Goal: Information Seeking & Learning: Learn about a topic

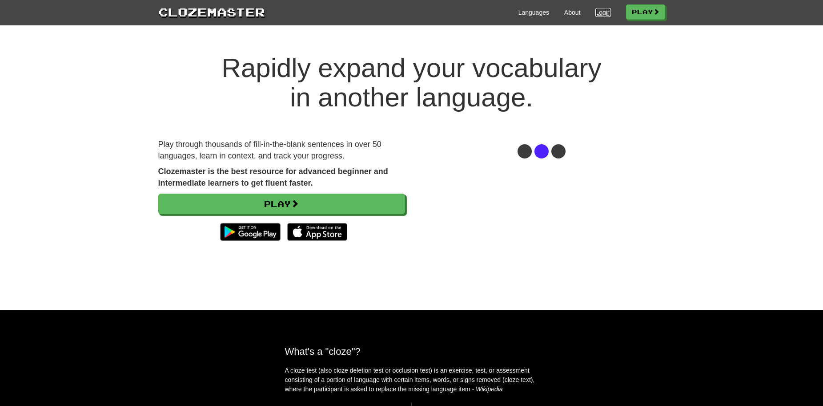
click at [602, 13] on link "Login" at bounding box center [602, 12] width 15 height 9
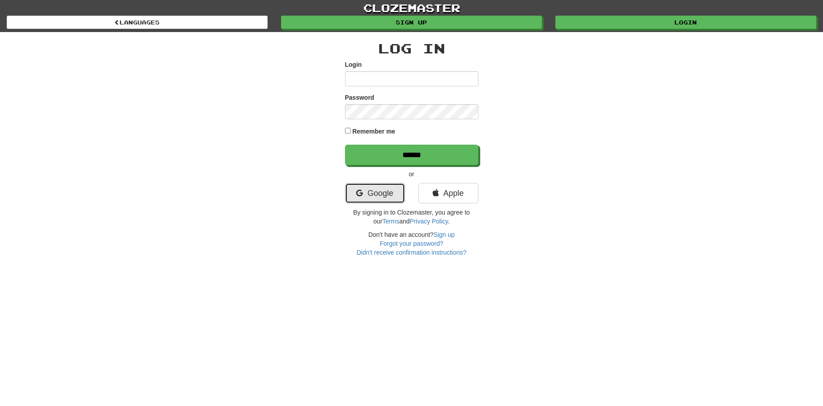
click at [376, 197] on link "Google" at bounding box center [375, 193] width 60 height 20
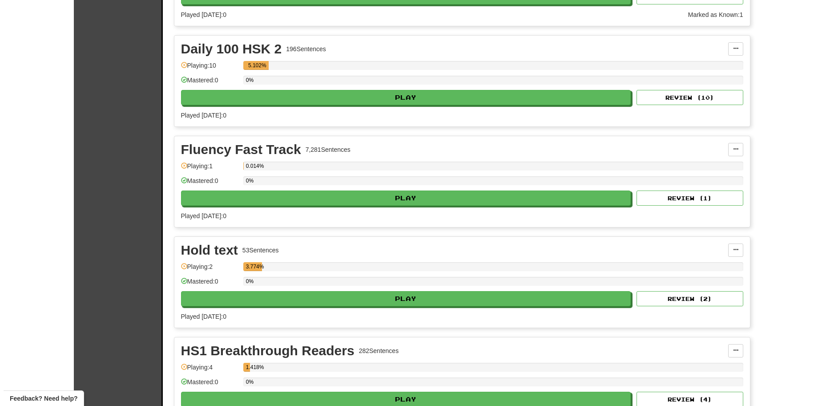
scroll to position [445, 0]
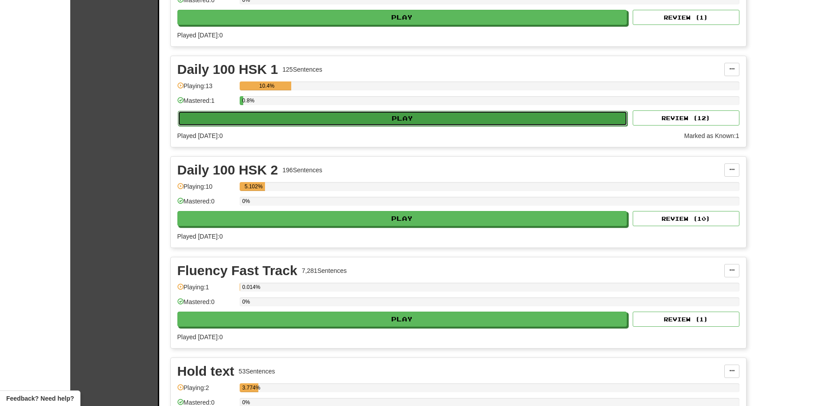
click at [417, 123] on button "Play" at bounding box center [403, 118] width 450 height 15
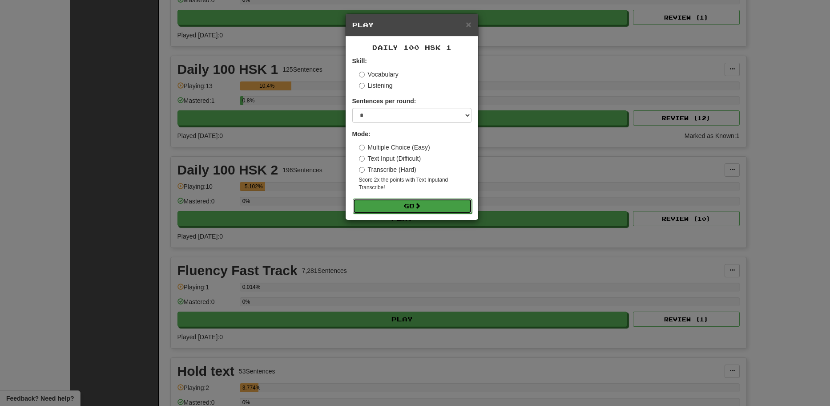
click at [404, 204] on button "Go" at bounding box center [412, 205] width 119 height 15
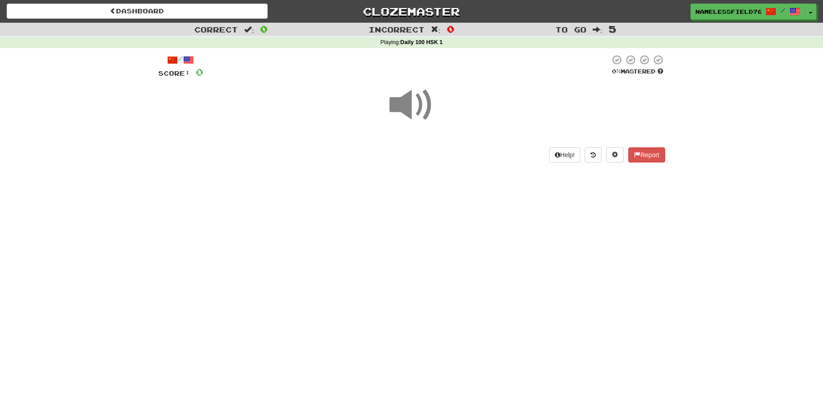
click at [404, 109] on span at bounding box center [412, 105] width 44 height 44
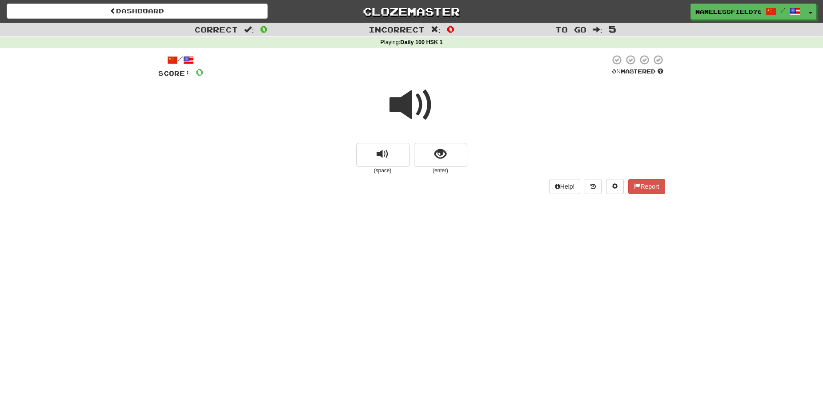
click at [719, 310] on div "Dashboard Clozemaster NamelessField762 / Toggle Dropdown Dashboard Leaderboard …" at bounding box center [411, 203] width 823 height 406
click at [402, 102] on span at bounding box center [412, 105] width 44 height 44
click at [401, 112] on span at bounding box center [412, 105] width 44 height 44
click at [455, 154] on button "show sentence" at bounding box center [440, 155] width 53 height 24
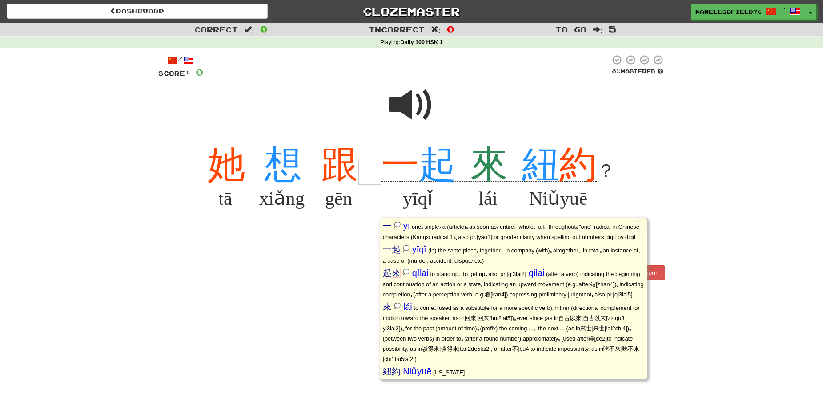
scroll to position [19, 0]
click at [404, 113] on span at bounding box center [412, 105] width 44 height 44
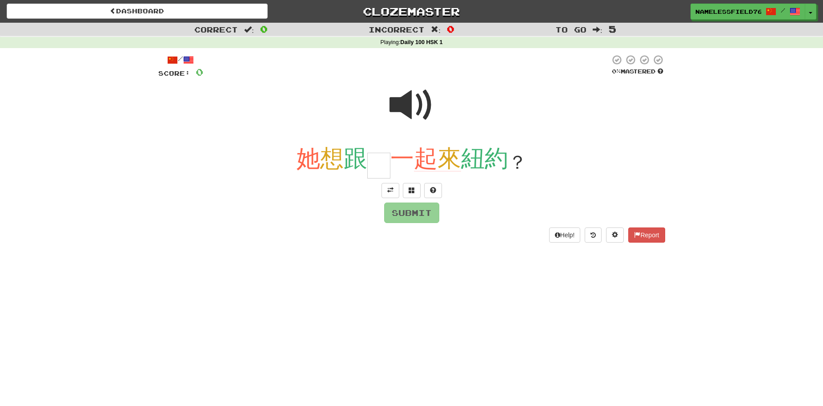
click at [635, 164] on div "她 想 跟 一 起 來 紐 約 ？" at bounding box center [411, 161] width 507 height 36
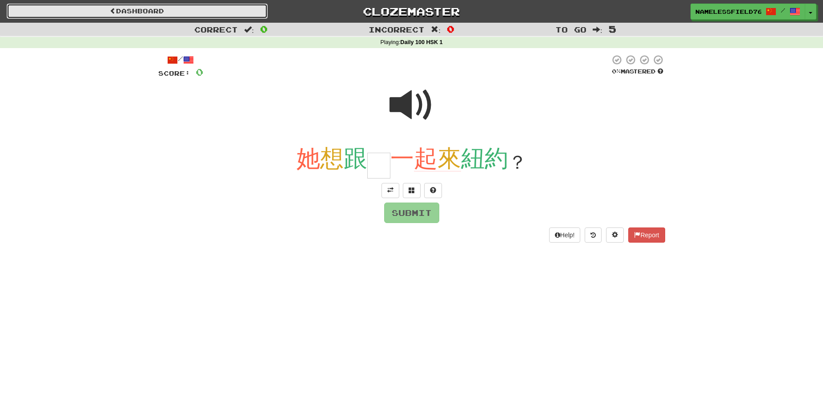
click at [97, 12] on link "Dashboard" at bounding box center [137, 11] width 261 height 15
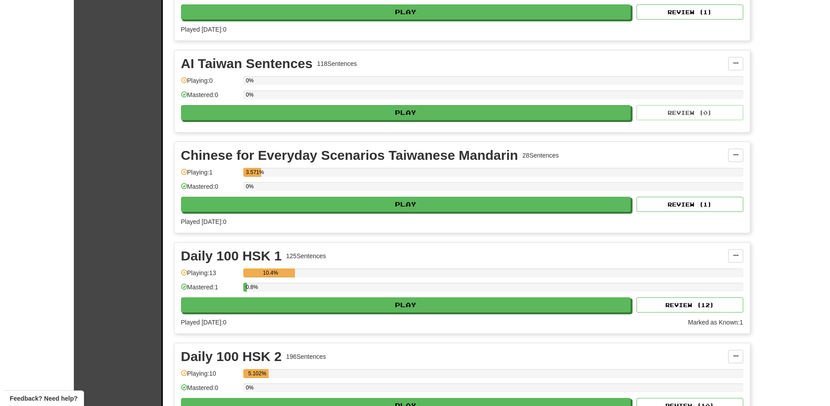
scroll to position [311, 0]
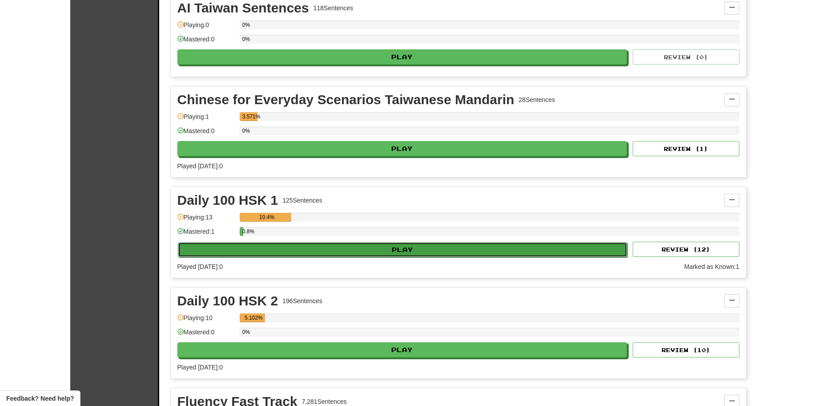
click at [373, 249] on button "Play" at bounding box center [403, 249] width 450 height 15
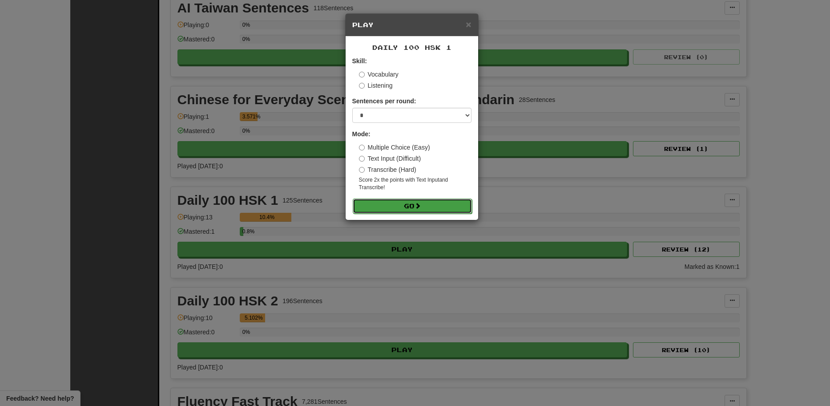
click at [408, 205] on button "Go" at bounding box center [412, 205] width 119 height 15
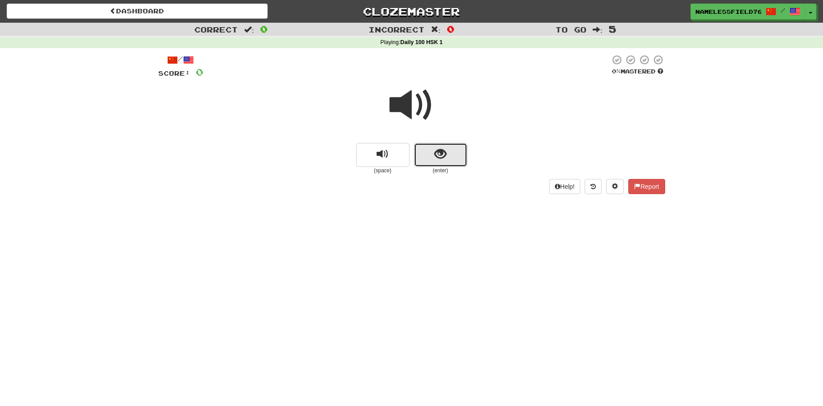
click at [451, 155] on button "show sentence" at bounding box center [440, 155] width 53 height 24
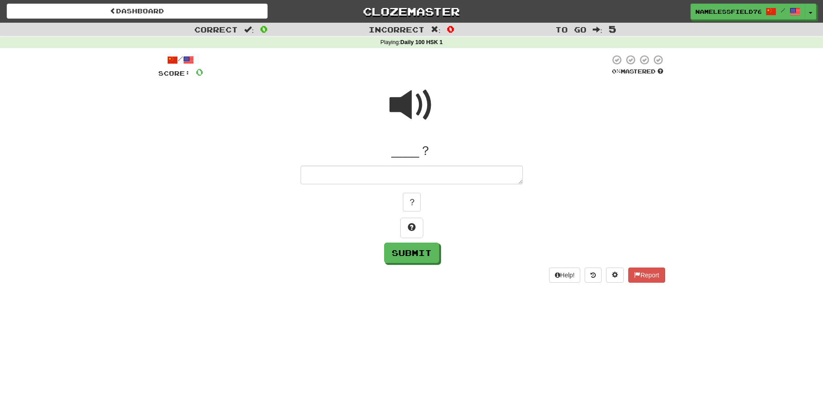
type textarea "*"
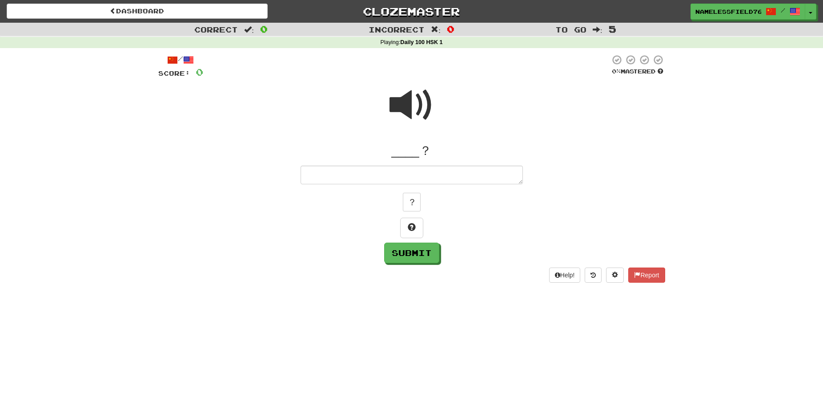
type textarea "*"
type textarea "**"
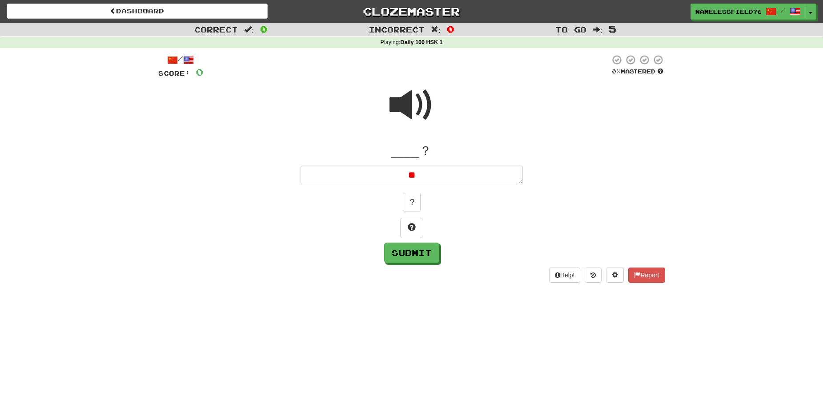
type textarea "*"
click at [405, 98] on span at bounding box center [412, 105] width 44 height 44
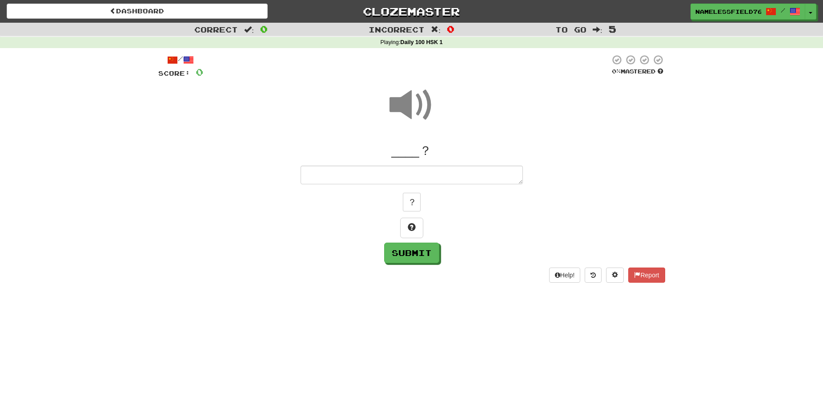
click at [402, 99] on span at bounding box center [412, 105] width 44 height 44
click at [389, 177] on textarea at bounding box center [412, 174] width 222 height 19
type textarea "*"
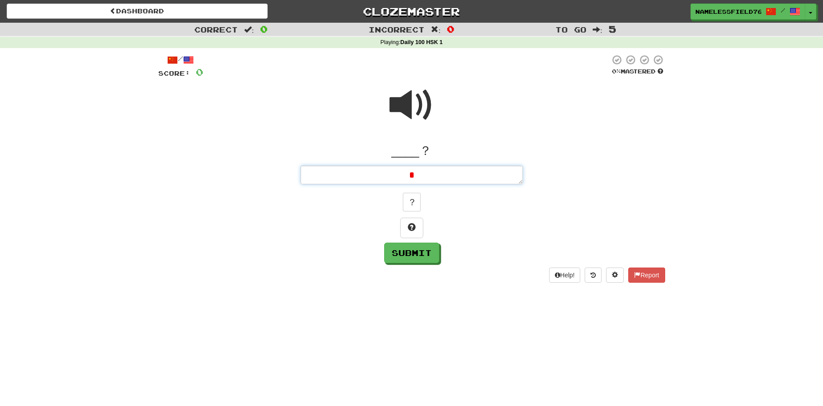
type textarea "**"
type textarea "*"
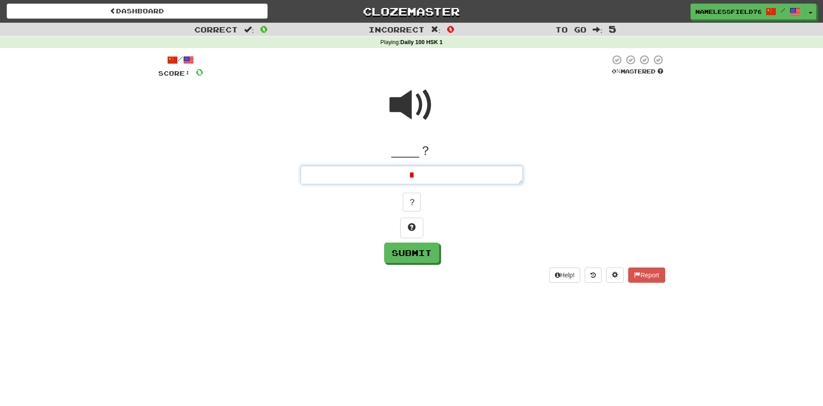
type textarea "*"
type textarea "**"
